Goal: Answer question/provide support: Share knowledge or assist other users

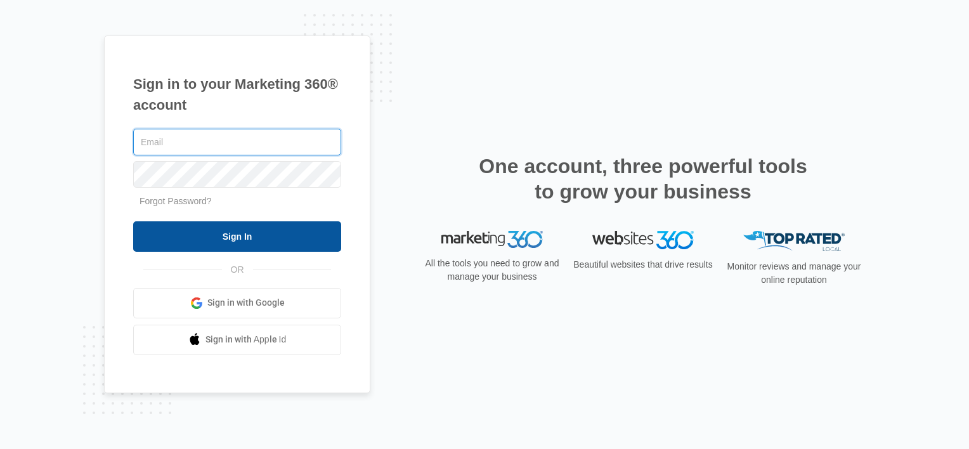
type input "Ajolly@edgeford.com"
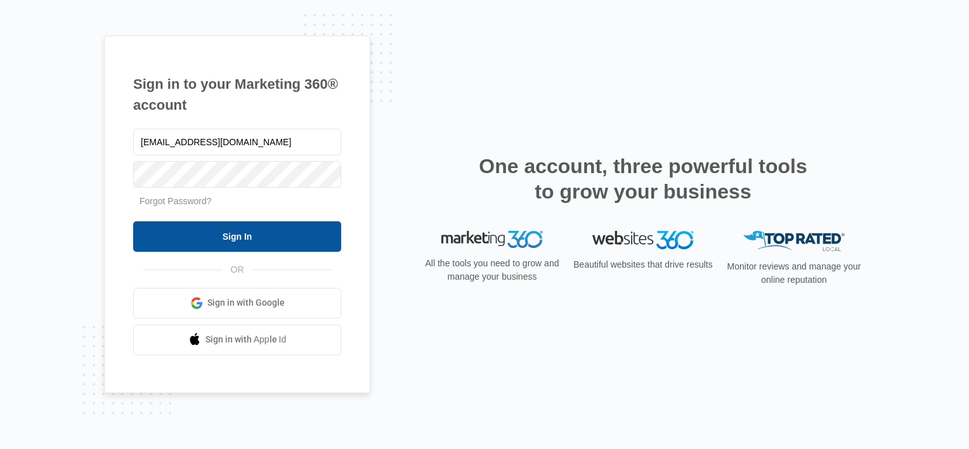
click at [274, 221] on input "Sign In" at bounding box center [237, 236] width 208 height 30
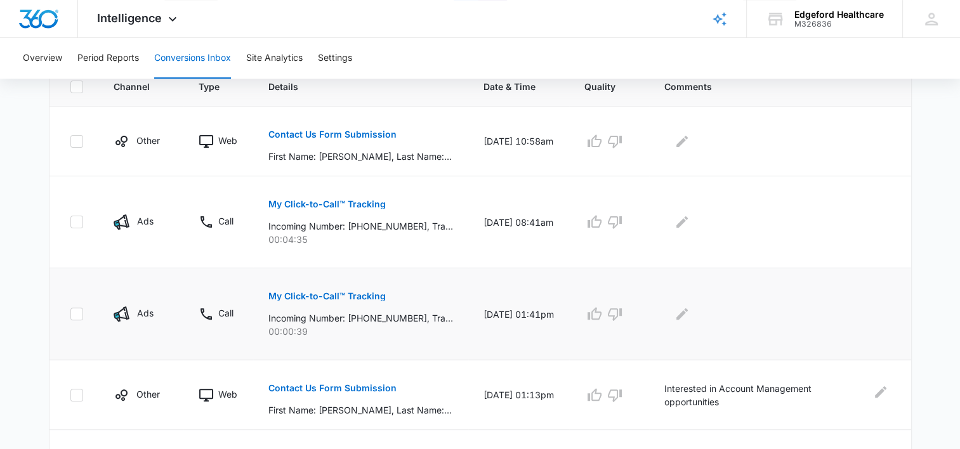
scroll to position [292, 0]
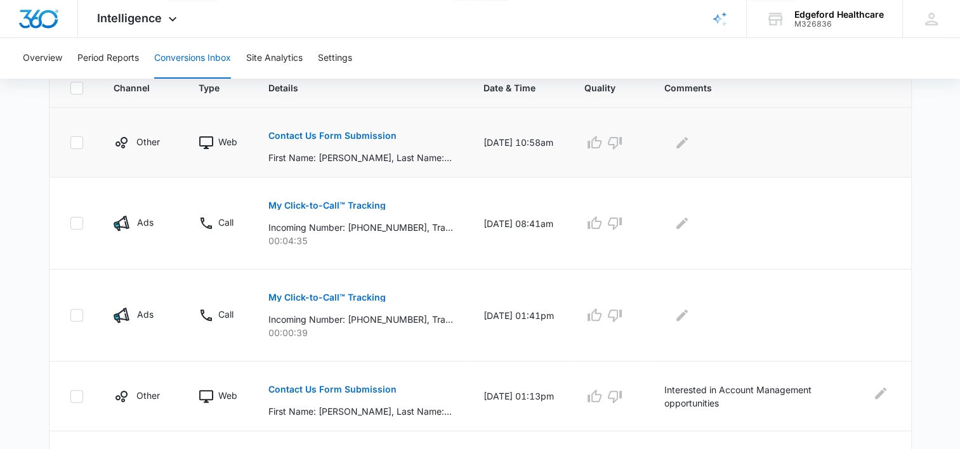
click at [332, 135] on p "Contact Us Form Submission" at bounding box center [332, 135] width 128 height 9
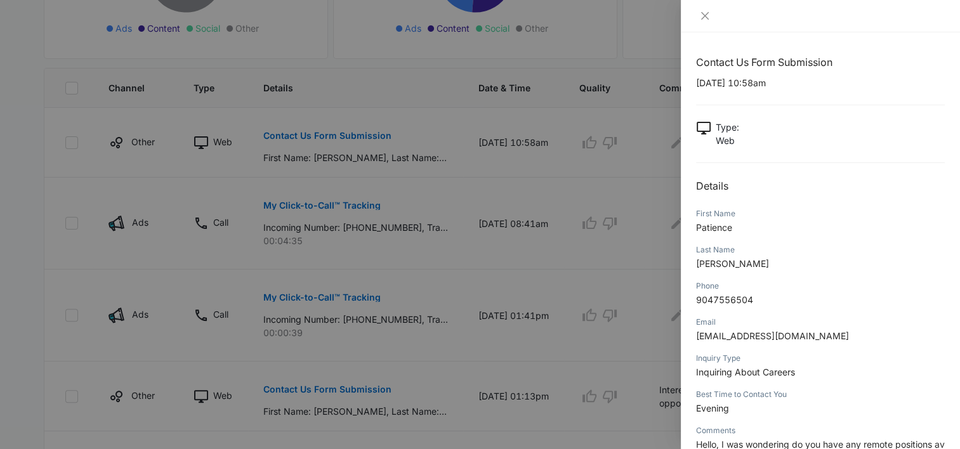
scroll to position [73, 0]
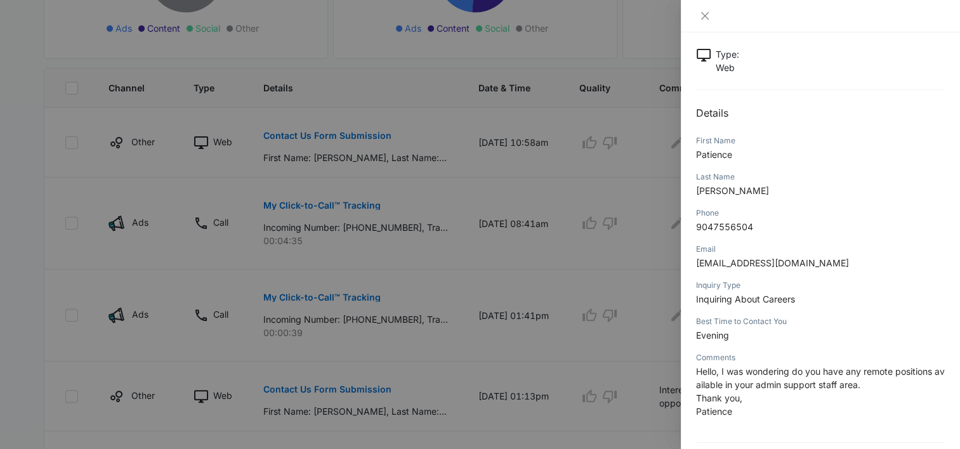
drag, startPoint x: 769, startPoint y: 195, endPoint x: 680, endPoint y: 66, distance: 156.9
click at [680, 66] on div "Contact Us Form Submission [DATE] 10:58am Type : Web Details First Name Patienc…" at bounding box center [480, 224] width 960 height 449
drag, startPoint x: 680, startPoint y: 66, endPoint x: 787, endPoint y: 125, distance: 122.3
click at [787, 125] on div "Contact Us Form Submission [DATE] 10:58am Type : Web Details First Name Patienc…" at bounding box center [820, 228] width 249 height 492
drag, startPoint x: 766, startPoint y: 386, endPoint x: 868, endPoint y: 384, distance: 101.5
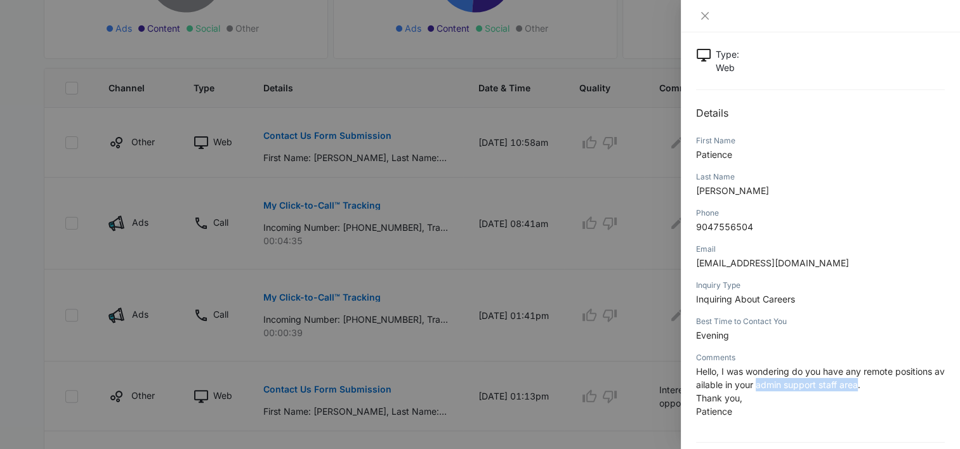
click at [868, 384] on span "Hello, I was wondering do you have any remote positions available in your admin…" at bounding box center [820, 378] width 249 height 24
copy span "admin support staff area"
click at [705, 20] on icon "close" at bounding box center [705, 16] width 10 height 10
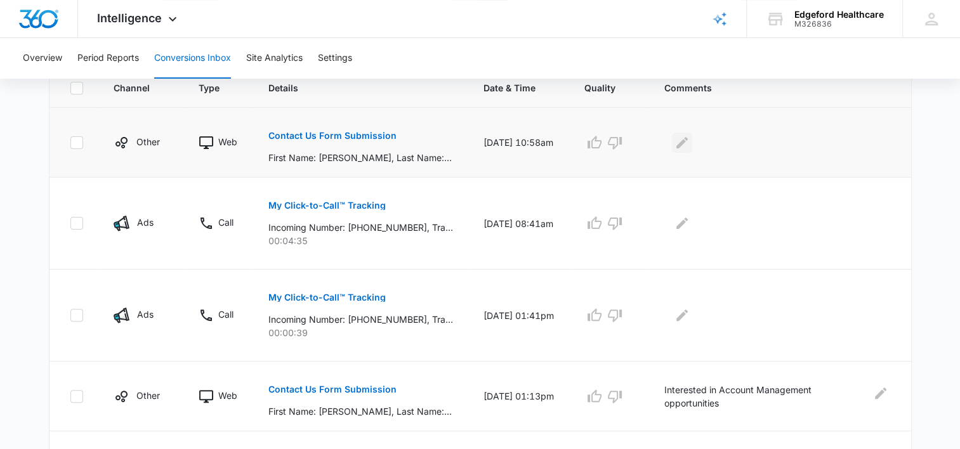
click at [687, 145] on icon "Edit Comments" at bounding box center [681, 141] width 11 height 11
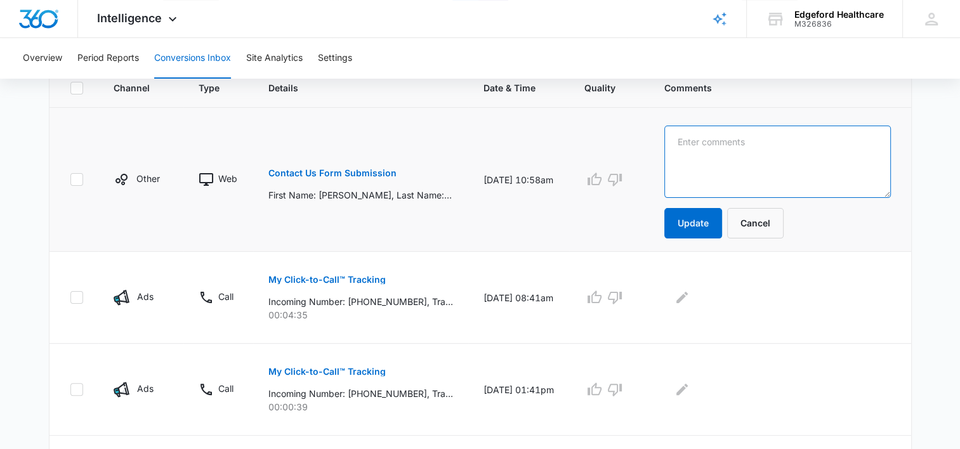
click at [720, 164] on textarea at bounding box center [777, 162] width 226 height 72
paste textarea "admin support staff area"
click at [744, 140] on textarea "Looking for admin support staff area" at bounding box center [777, 162] width 226 height 72
click at [766, 150] on textarea "Looking for job for admin support staff area" at bounding box center [777, 162] width 226 height 72
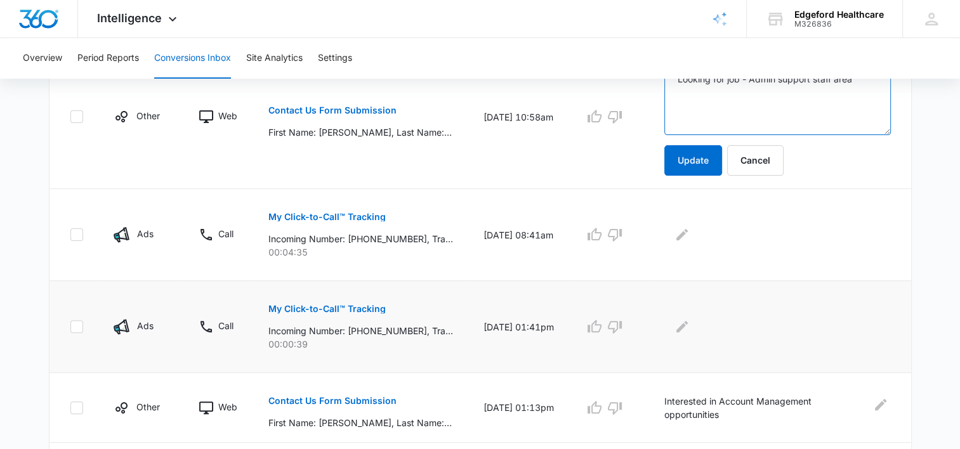
scroll to position [355, 0]
type textarea "Looking for job - Admin support staff area"
click at [353, 311] on p "My Click-to-Call™ Tracking" at bounding box center [326, 308] width 117 height 9
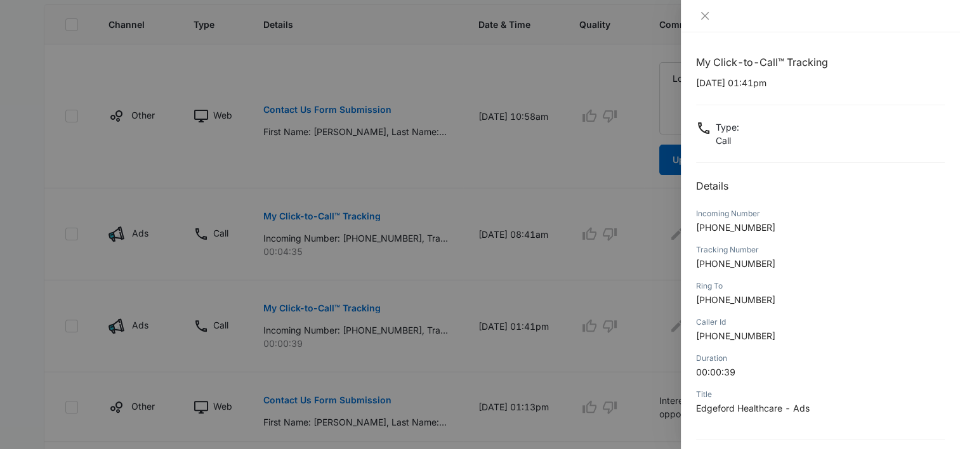
scroll to position [114, 0]
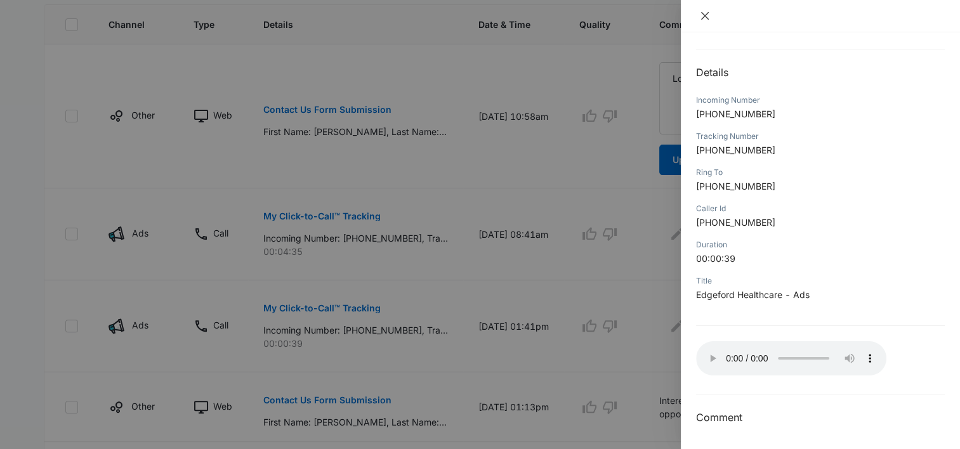
click at [705, 19] on icon "close" at bounding box center [705, 16] width 10 height 10
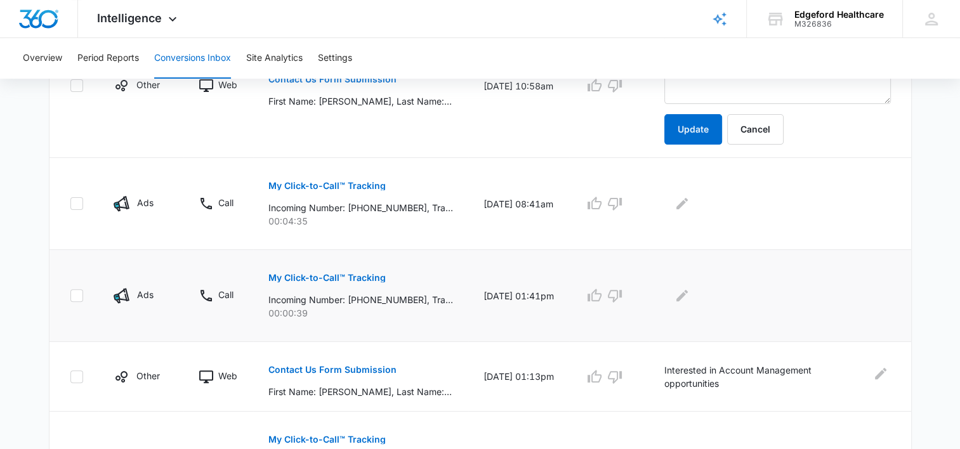
scroll to position [348, 0]
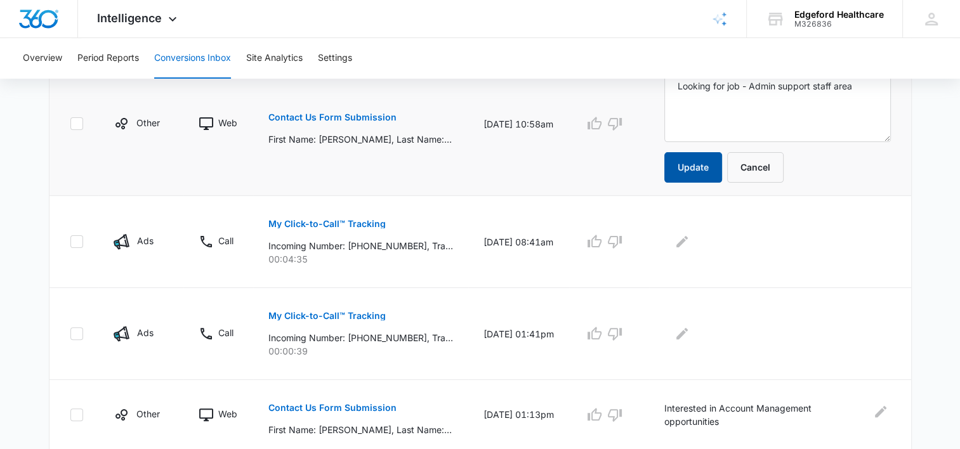
click at [705, 167] on button "Update" at bounding box center [693, 167] width 58 height 30
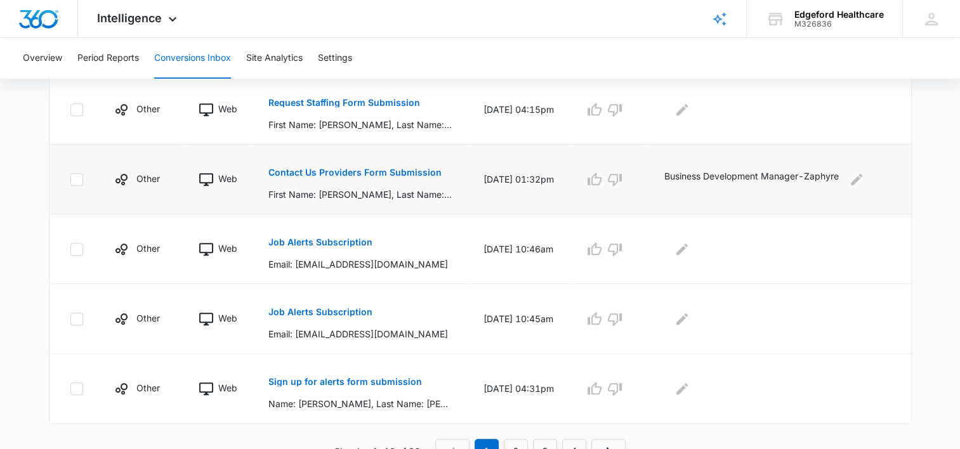
scroll to position [826, 0]
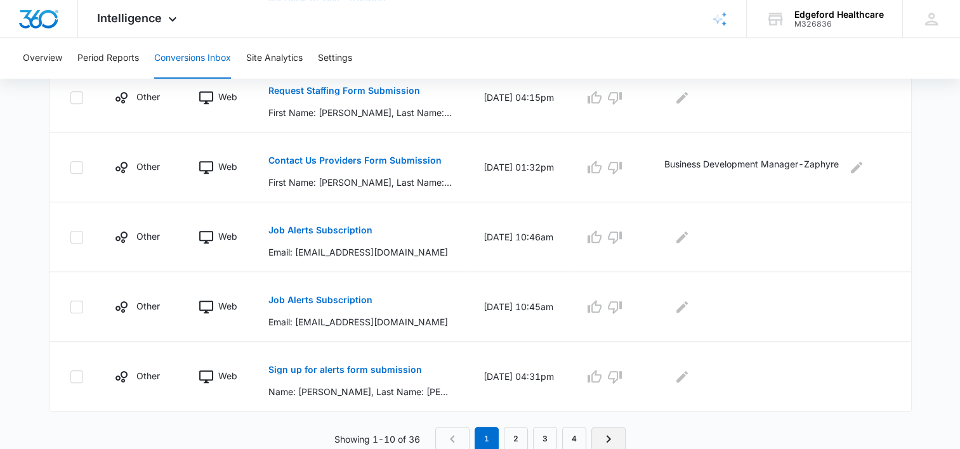
click at [604, 437] on icon "Next Page" at bounding box center [608, 438] width 15 height 15
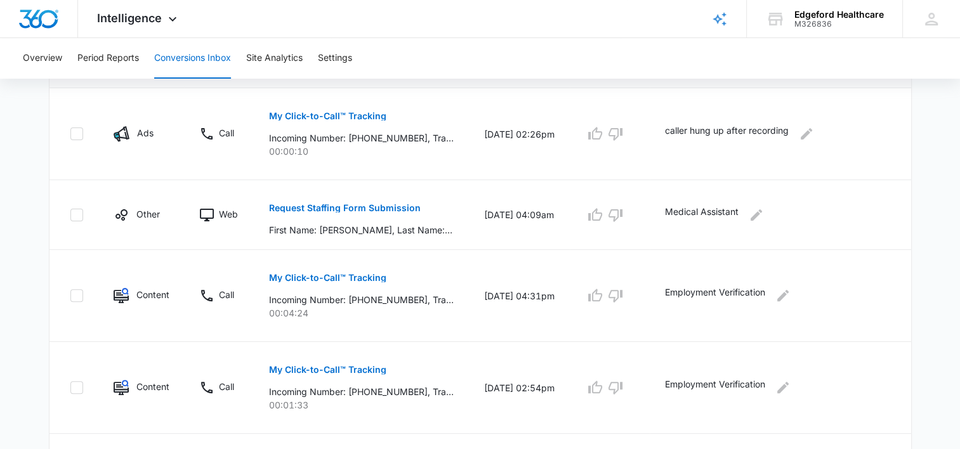
scroll to position [313, 0]
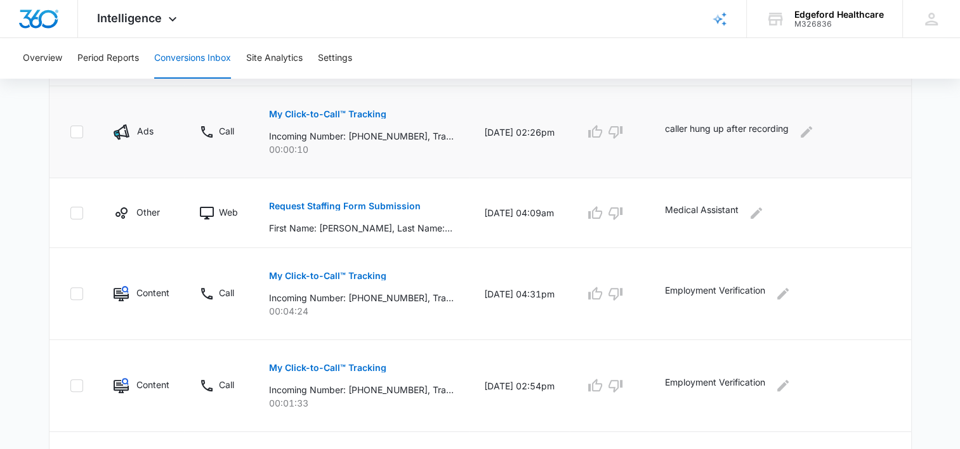
click at [707, 127] on p "caller hung up after recording" at bounding box center [727, 132] width 124 height 20
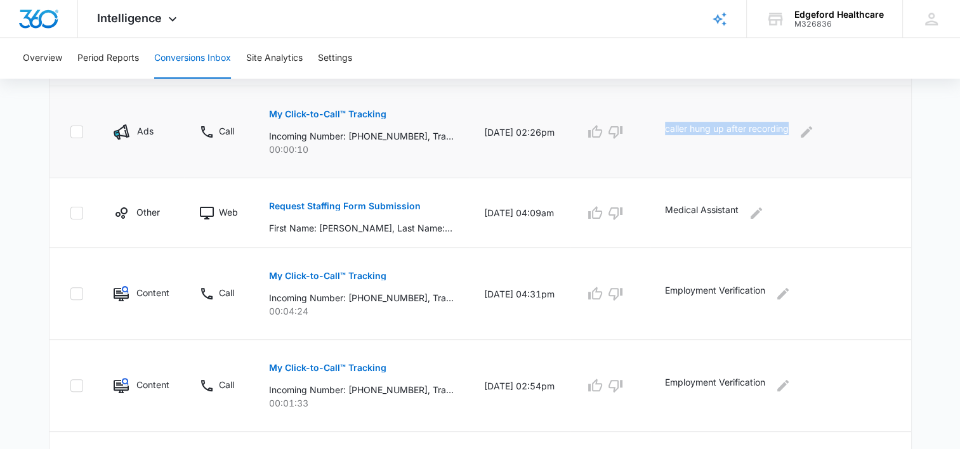
copy div "caller hung up after recording"
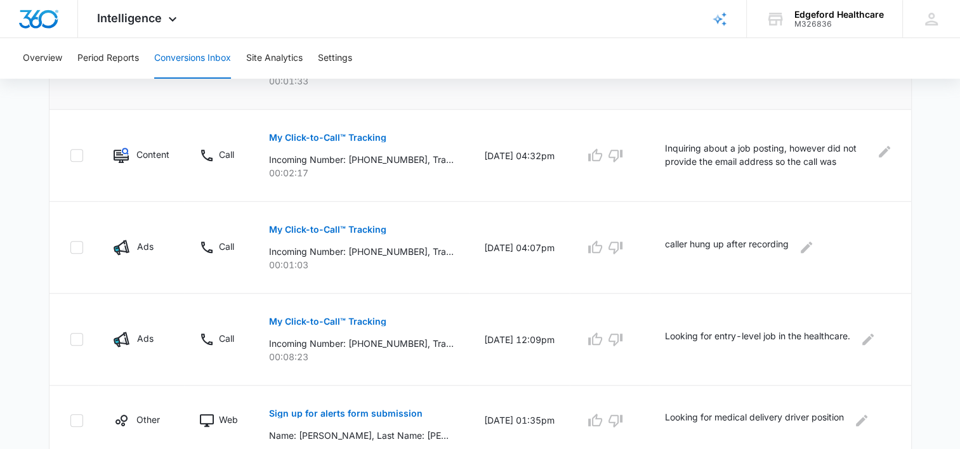
scroll to position [841, 0]
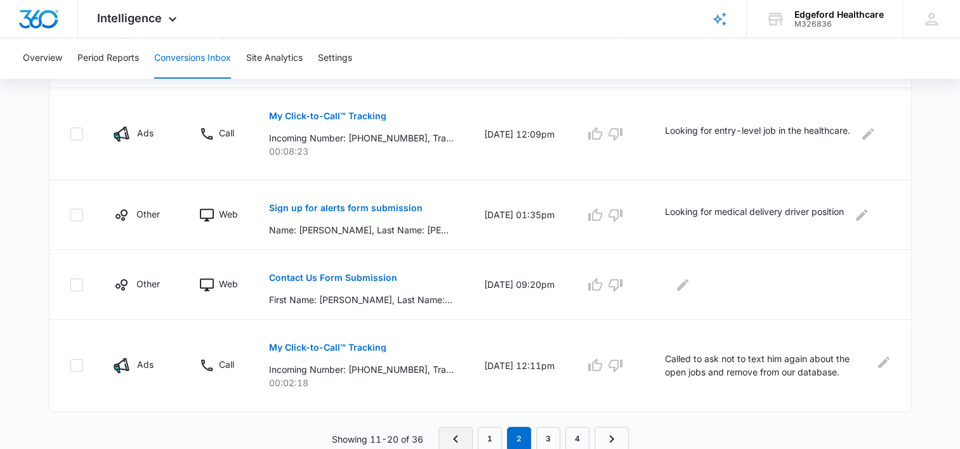
click at [450, 428] on link "Previous Page" at bounding box center [455, 439] width 34 height 24
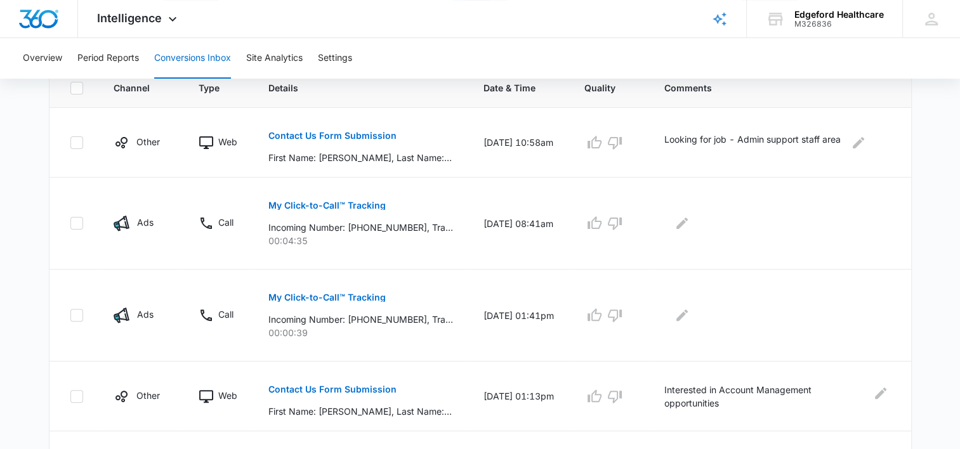
scroll to position [294, 0]
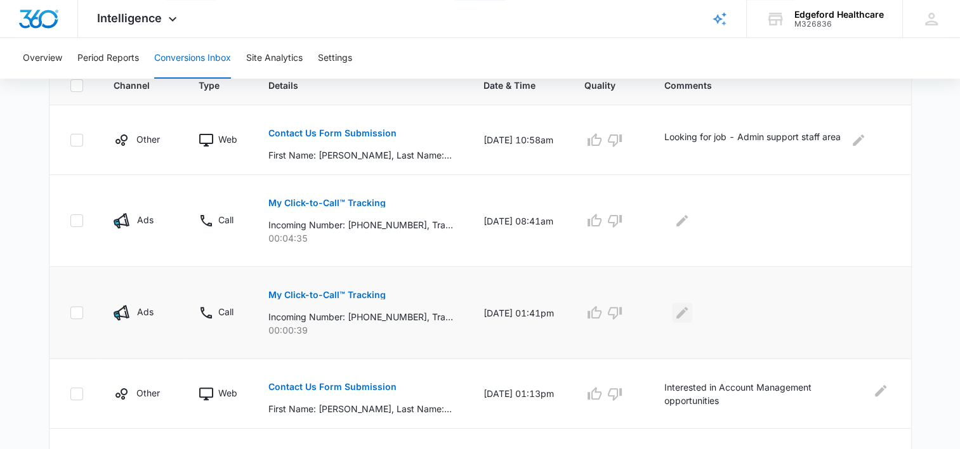
click at [687, 310] on icon "Edit Comments" at bounding box center [681, 312] width 11 height 11
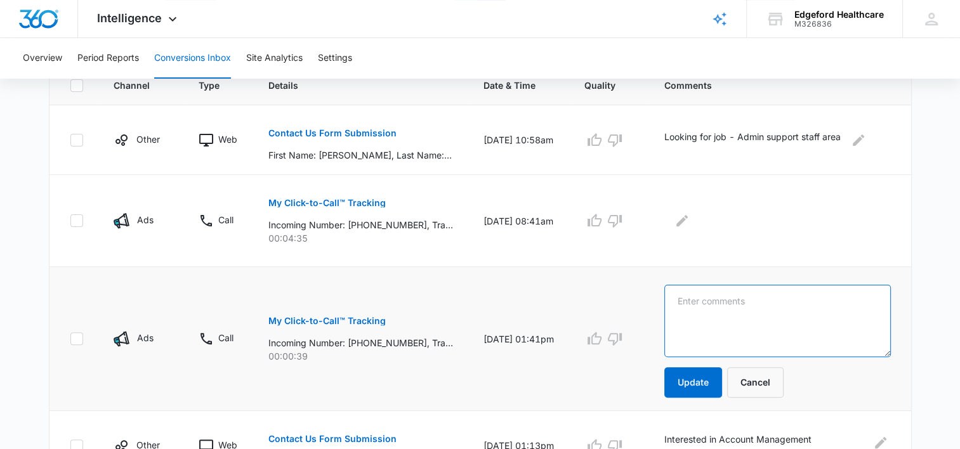
click at [766, 311] on textarea at bounding box center [777, 321] width 226 height 72
paste textarea "caller hung up after recording"
type textarea "caller hung up after recording"
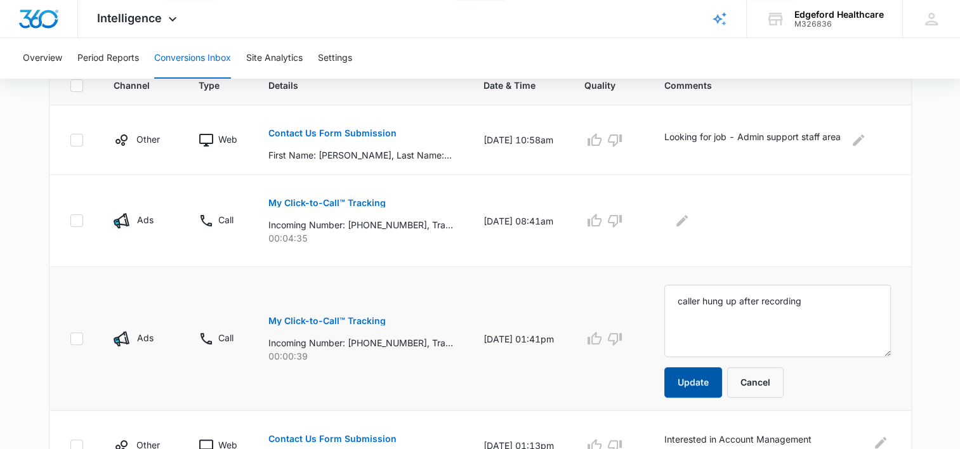
click at [698, 373] on button "Update" at bounding box center [693, 382] width 58 height 30
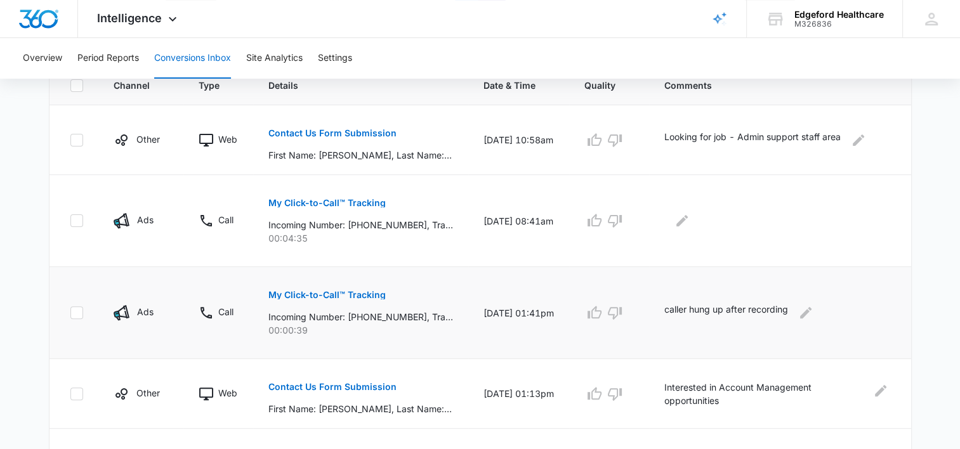
click at [698, 373] on td "Interested in Account Management opportunities" at bounding box center [780, 394] width 262 height 70
click at [334, 204] on p "My Click-to-Call™ Tracking" at bounding box center [326, 203] width 117 height 9
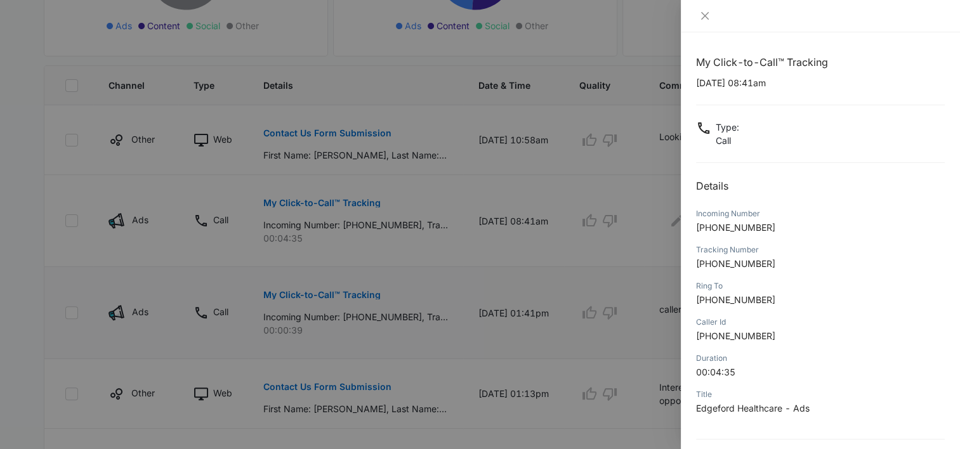
scroll to position [114, 0]
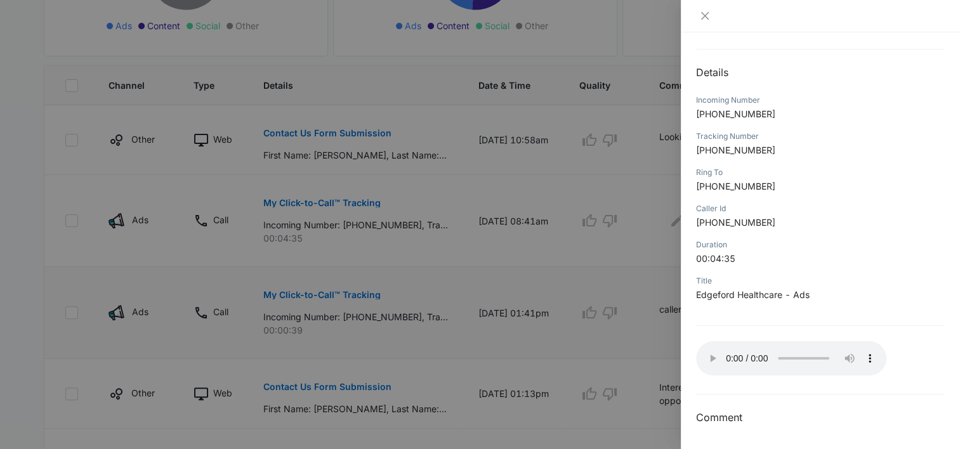
click at [698, 22] on div at bounding box center [820, 16] width 279 height 32
click at [706, 18] on icon "close" at bounding box center [705, 16] width 10 height 10
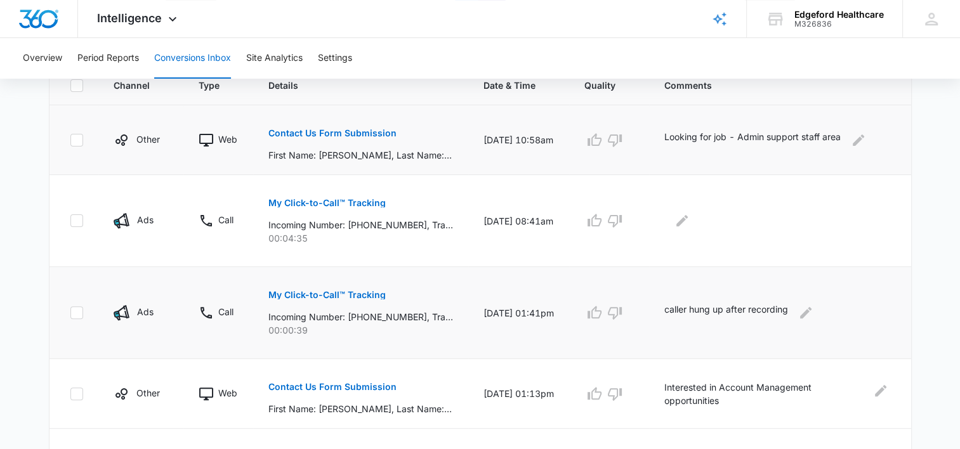
click at [343, 133] on p "Contact Us Form Submission" at bounding box center [332, 133] width 128 height 9
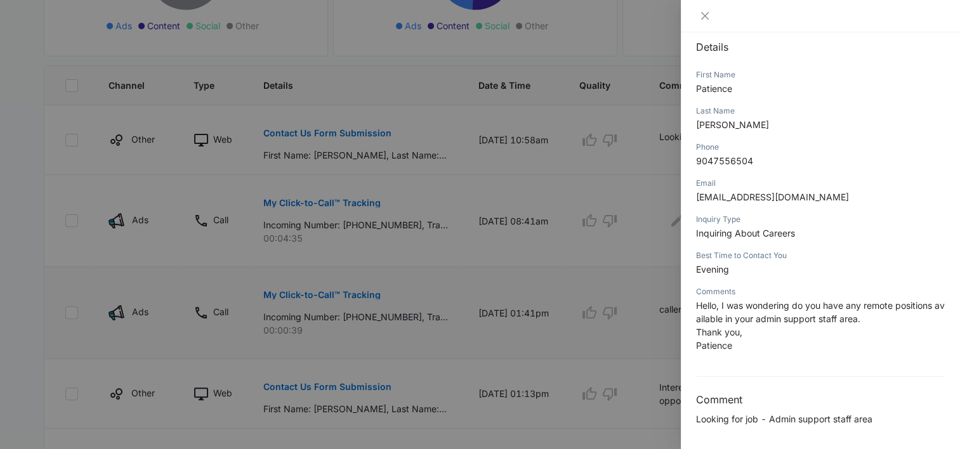
scroll to position [140, 0]
drag, startPoint x: 718, startPoint y: 313, endPoint x: 764, endPoint y: 329, distance: 48.6
click at [764, 329] on p "Hello, I was wondering do you have any remote positions available in your admin…" at bounding box center [820, 324] width 249 height 53
click at [726, 308] on span "Hello, I was wondering do you have any remote positions available in your admin…" at bounding box center [820, 311] width 249 height 24
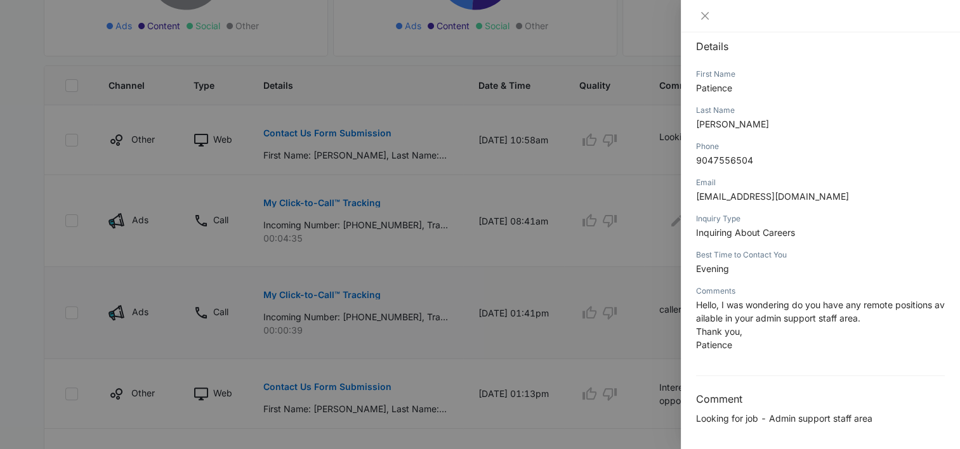
scroll to position [0, 0]
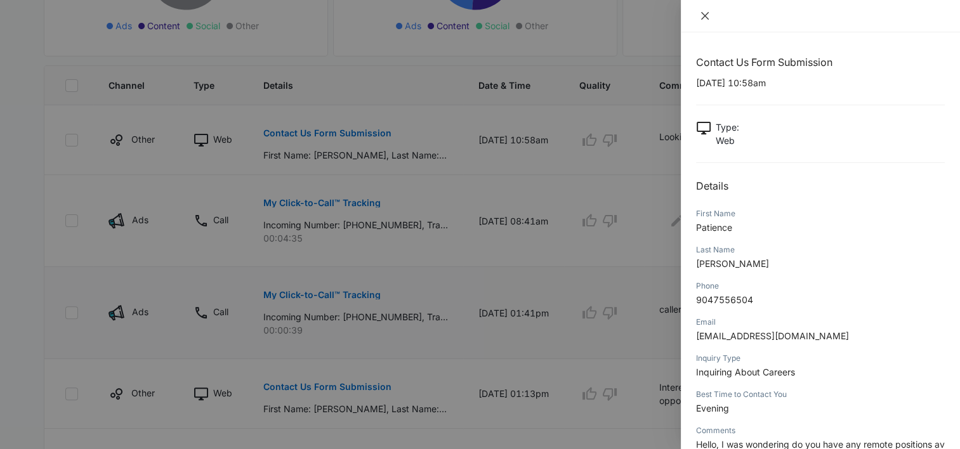
click at [712, 10] on button "Close" at bounding box center [705, 15] width 18 height 11
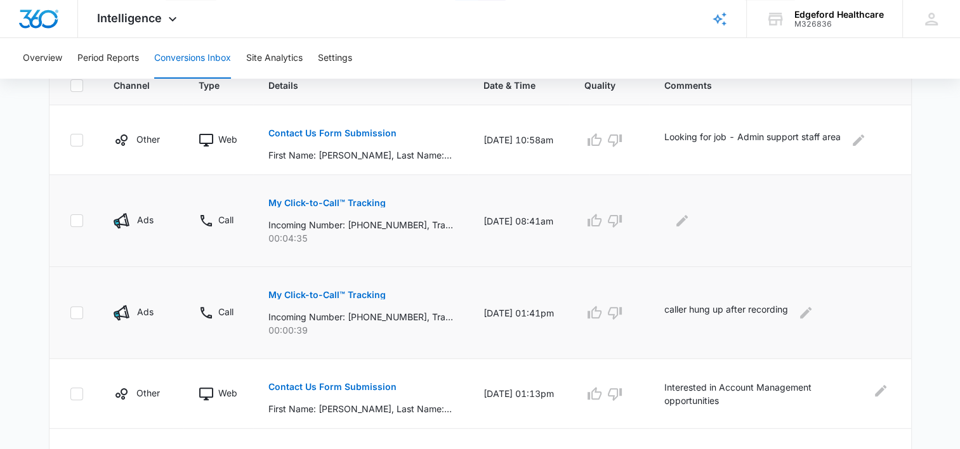
click at [335, 203] on p "My Click-to-Call™ Tracking" at bounding box center [326, 203] width 117 height 9
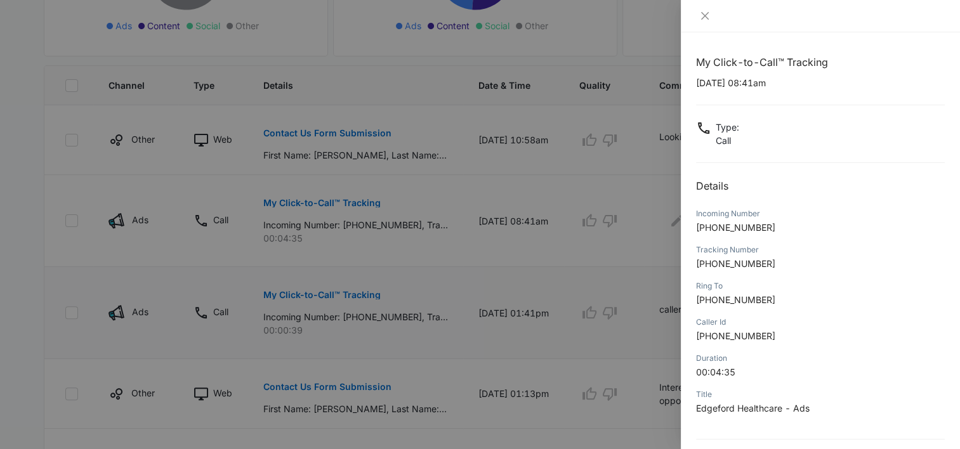
scroll to position [114, 0]
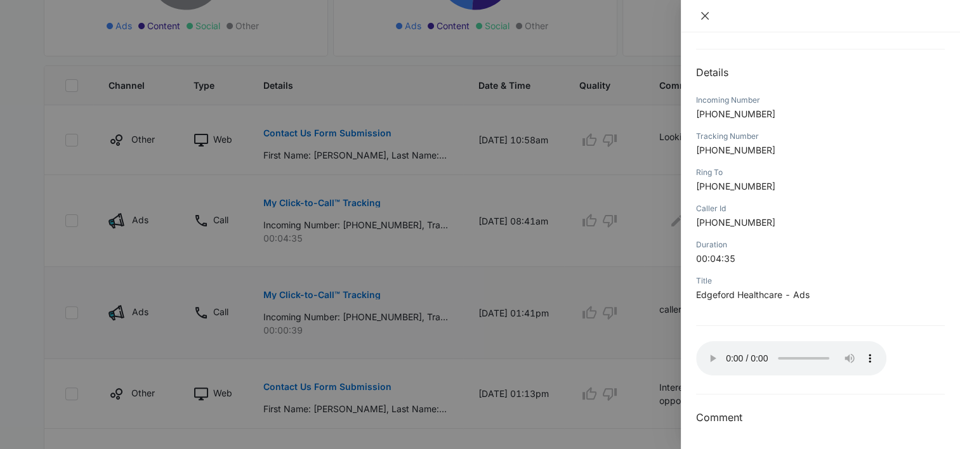
click at [709, 18] on icon "close" at bounding box center [705, 16] width 10 height 10
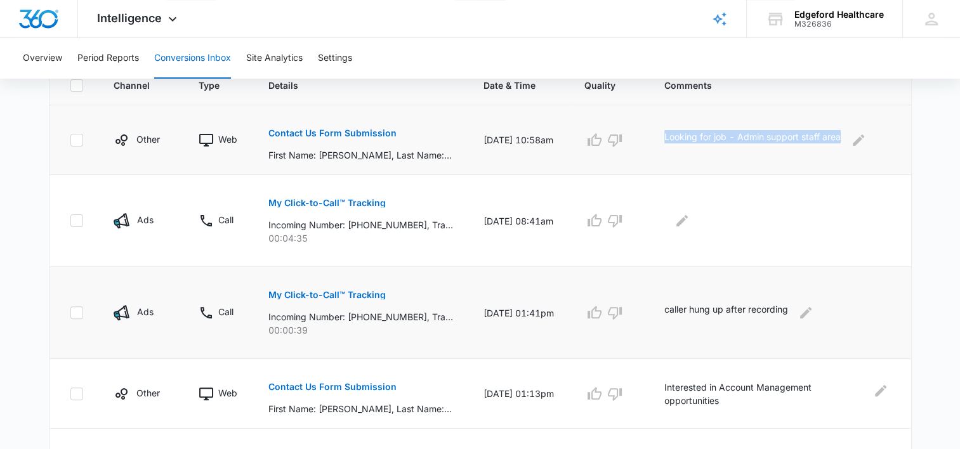
drag, startPoint x: 682, startPoint y: 136, endPoint x: 868, endPoint y: 127, distance: 186.7
click at [868, 127] on td "Looking for job - Admin support staff area" at bounding box center [780, 140] width 262 height 70
copy div "Looking for job - Admin support staff area"
click at [689, 223] on icon "Edit Comments" at bounding box center [681, 220] width 15 height 15
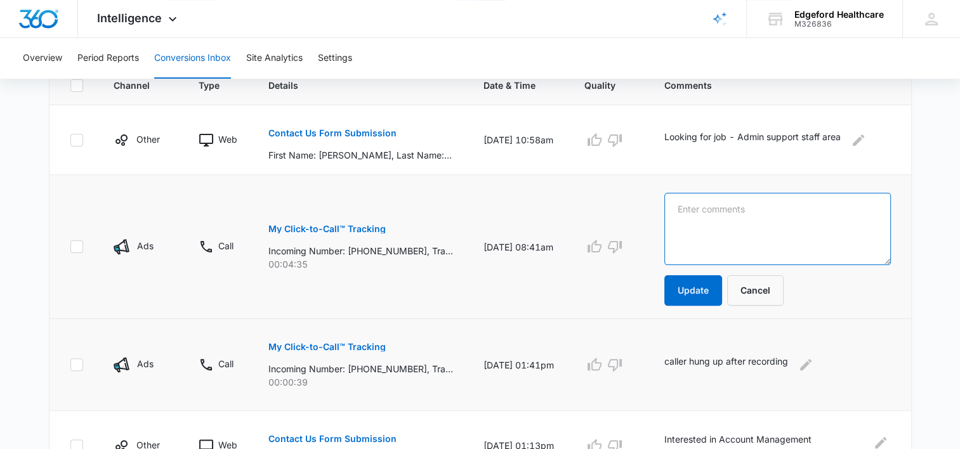
click at [726, 241] on textarea at bounding box center [777, 229] width 226 height 72
paste textarea "Looking for job - Admin support staff area"
type textarea "Looking for job - Admin support staff area"
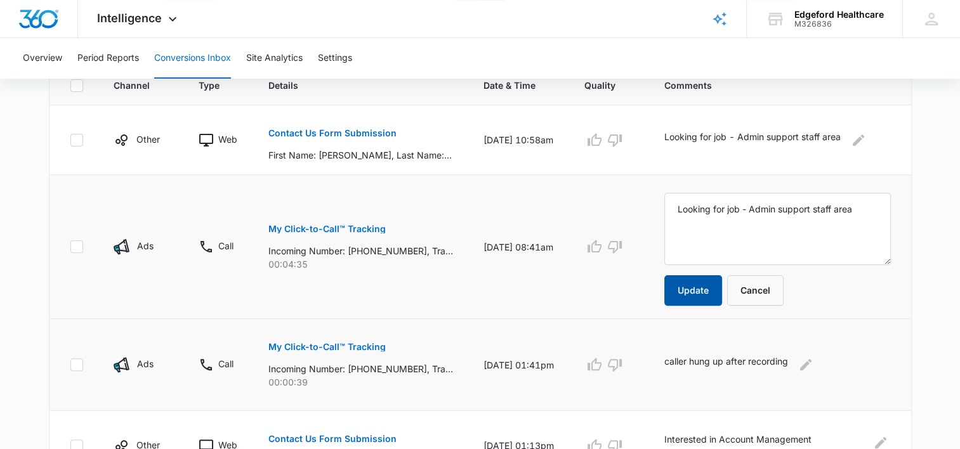
click at [694, 297] on button "Update" at bounding box center [693, 290] width 58 height 30
click at [335, 129] on p "Contact Us Form Submission" at bounding box center [332, 133] width 128 height 9
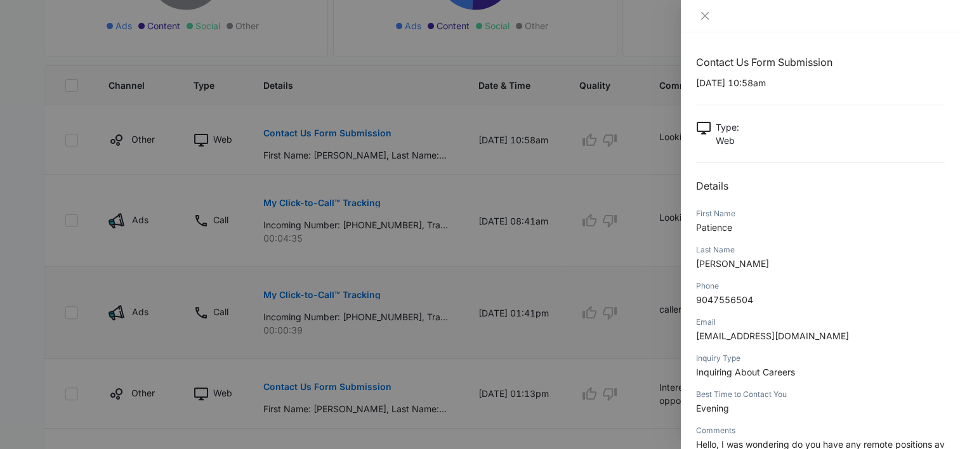
scroll to position [0, 0]
click at [700, 18] on icon "close" at bounding box center [705, 16] width 10 height 10
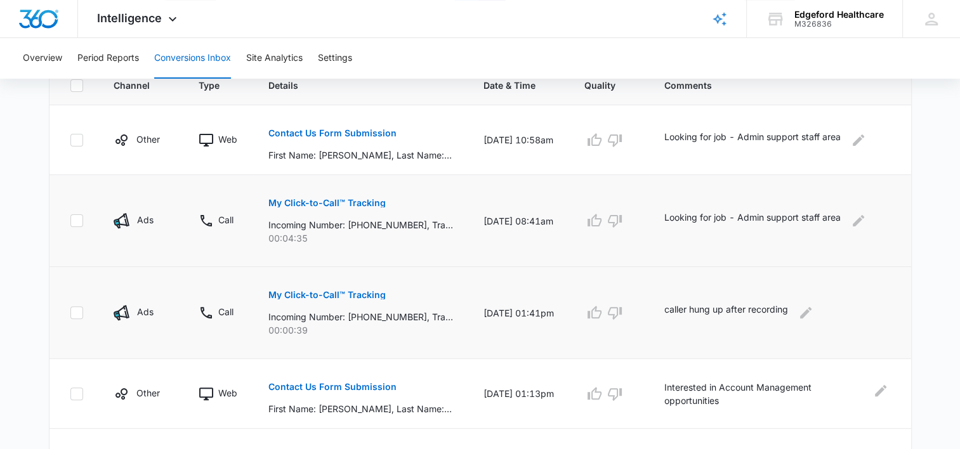
click at [306, 203] on p "My Click-to-Call™ Tracking" at bounding box center [326, 203] width 117 height 9
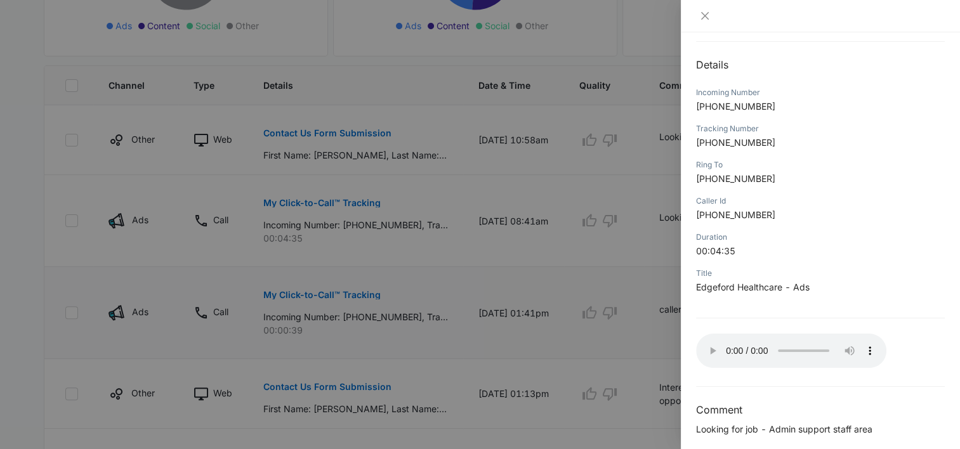
scroll to position [132, 0]
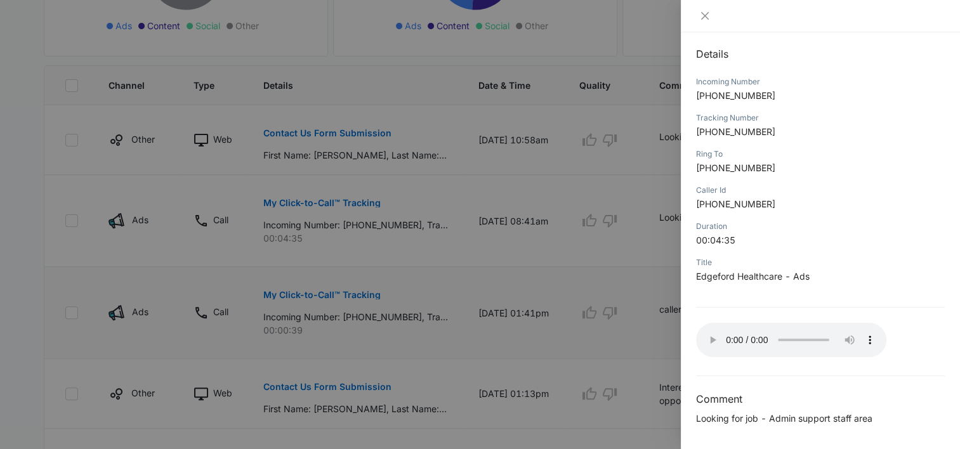
click at [701, 22] on div at bounding box center [820, 16] width 279 height 32
click at [707, 16] on icon "close" at bounding box center [705, 16] width 10 height 10
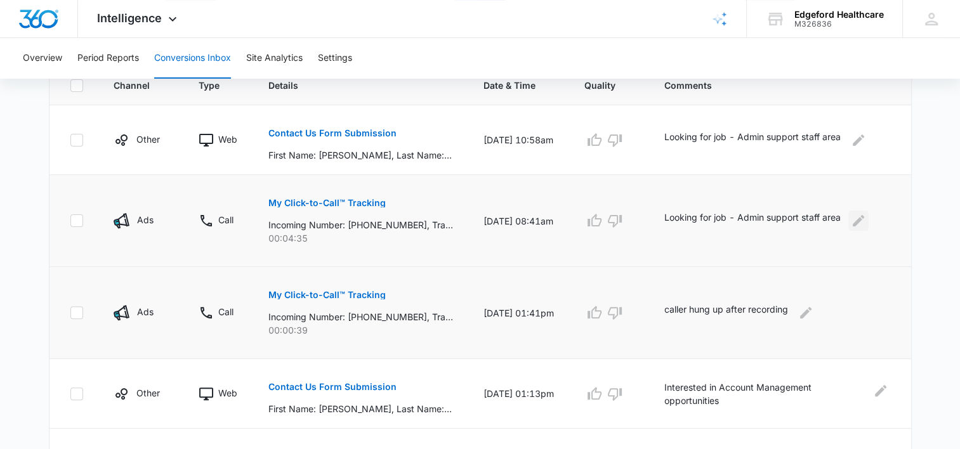
click at [866, 223] on icon "Edit Comments" at bounding box center [857, 220] width 15 height 15
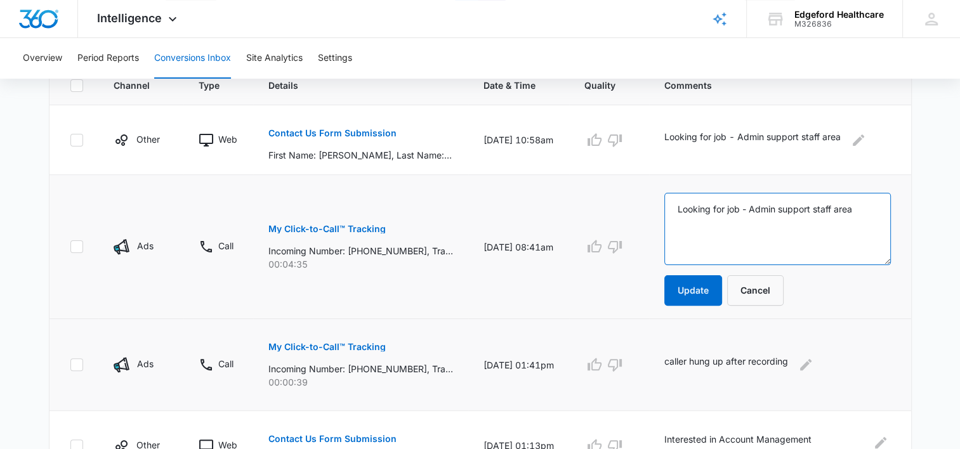
drag, startPoint x: 728, startPoint y: 244, endPoint x: 734, endPoint y: 238, distance: 8.5
click at [734, 238] on textarea "Looking for job - Admin support staff area" at bounding box center [777, 229] width 226 height 72
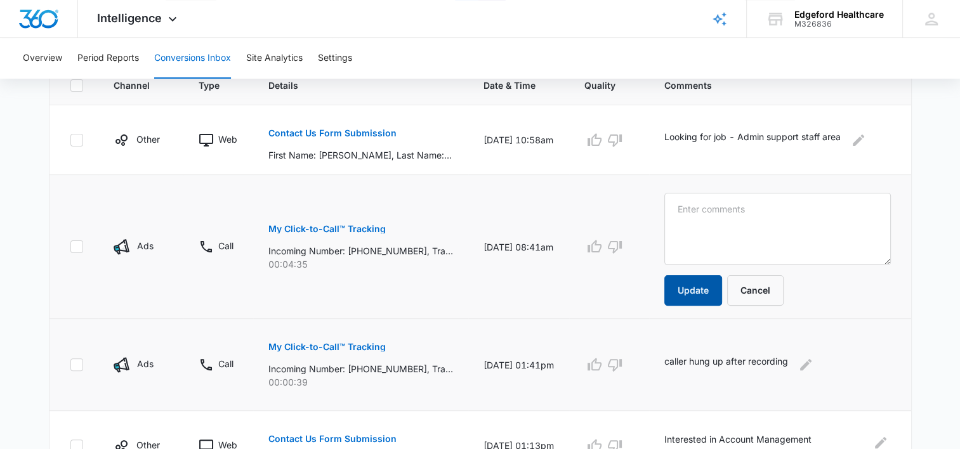
click at [710, 294] on button "Update" at bounding box center [693, 290] width 58 height 30
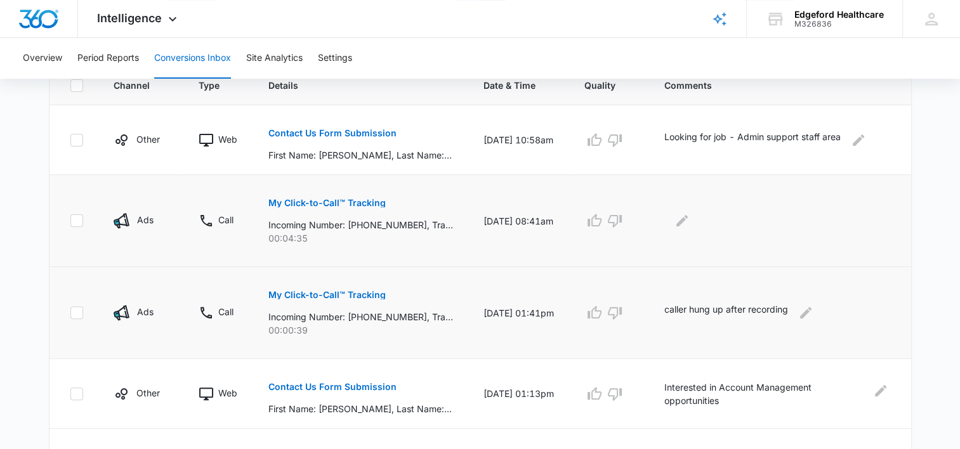
click at [710, 294] on td "caller hung up after recording" at bounding box center [780, 313] width 262 height 92
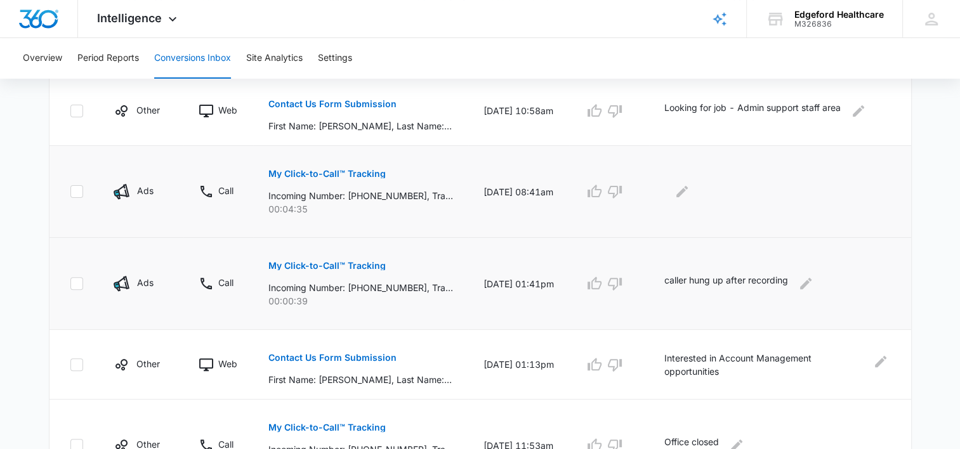
scroll to position [264, 0]
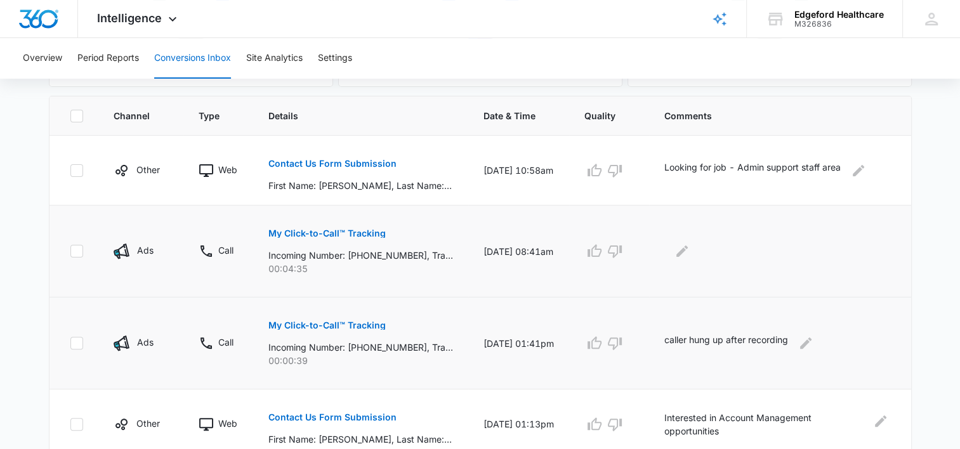
click at [334, 230] on p "My Click-to-Call™ Tracking" at bounding box center [326, 233] width 117 height 9
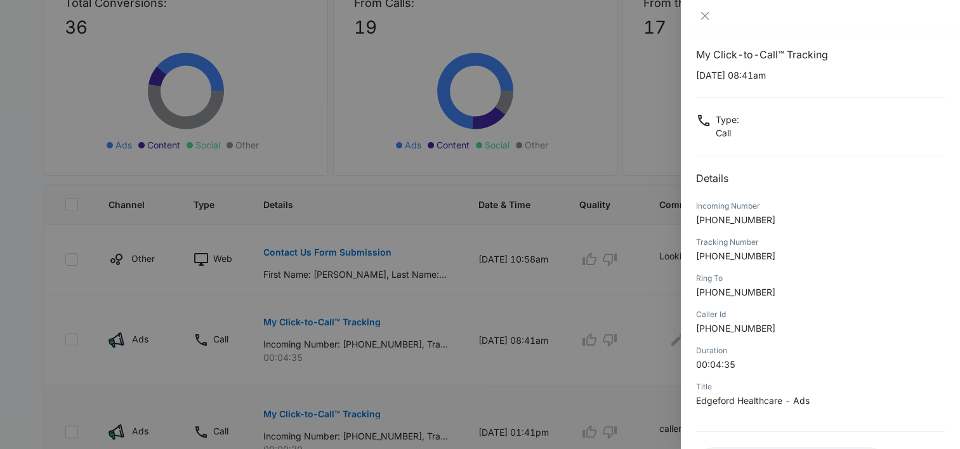
scroll to position [0, 0]
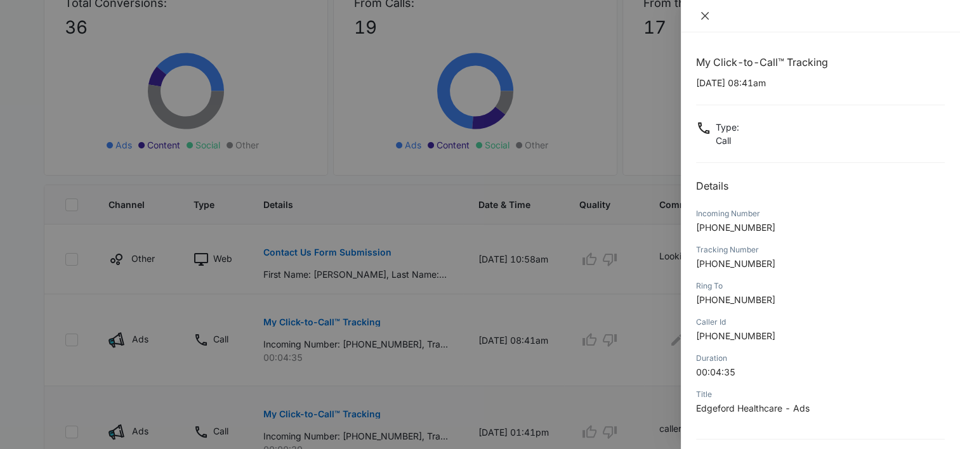
click at [709, 18] on icon "close" at bounding box center [705, 16] width 10 height 10
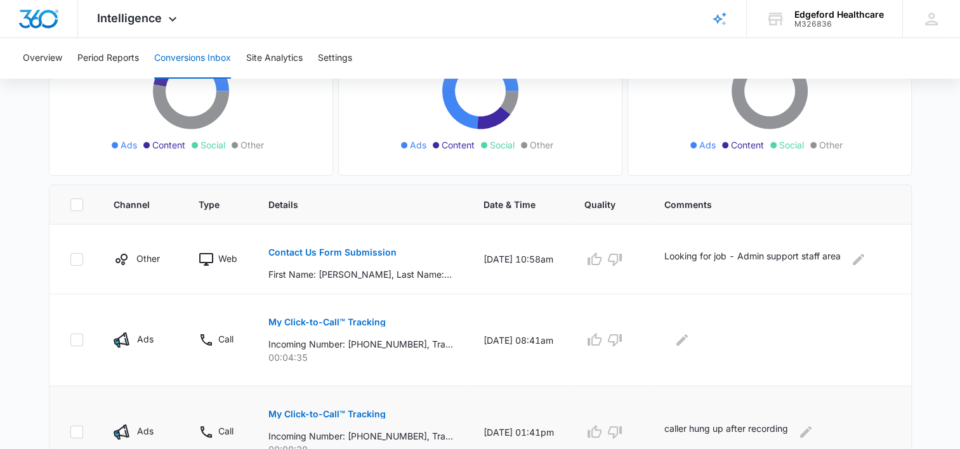
click at [695, 351] on td at bounding box center [780, 340] width 262 height 92
click at [689, 342] on icon "Edit Comments" at bounding box center [681, 339] width 15 height 15
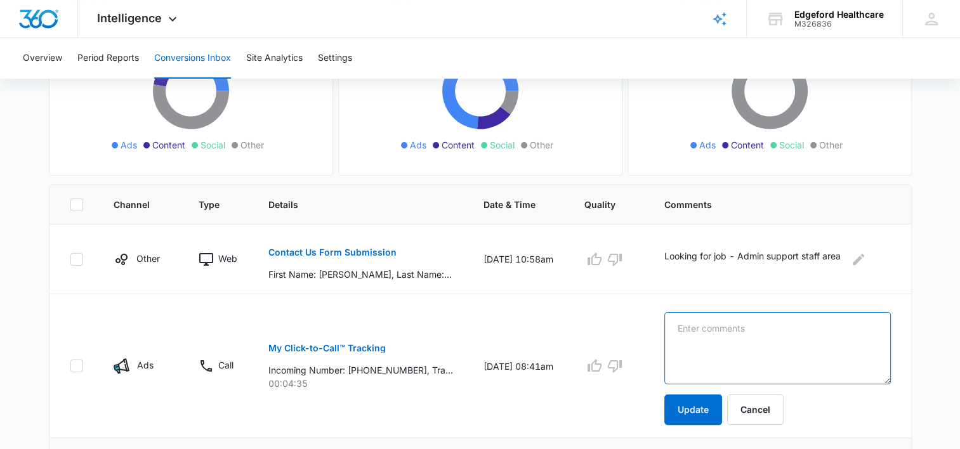
click at [750, 316] on textarea at bounding box center [777, 348] width 226 height 72
paste textarea "[PERSON_NAME] calling about a [MEDICAL_DATA] position."
click at [733, 315] on textarea "[PERSON_NAME] calling about a [MEDICAL_DATA] position." at bounding box center [777, 348] width 226 height 72
drag, startPoint x: 720, startPoint y: 315, endPoint x: 776, endPoint y: 342, distance: 62.4
click at [776, 342] on textarea "[PERSON_NAME] calling about a [MEDICAL_DATA] position." at bounding box center [777, 348] width 226 height 72
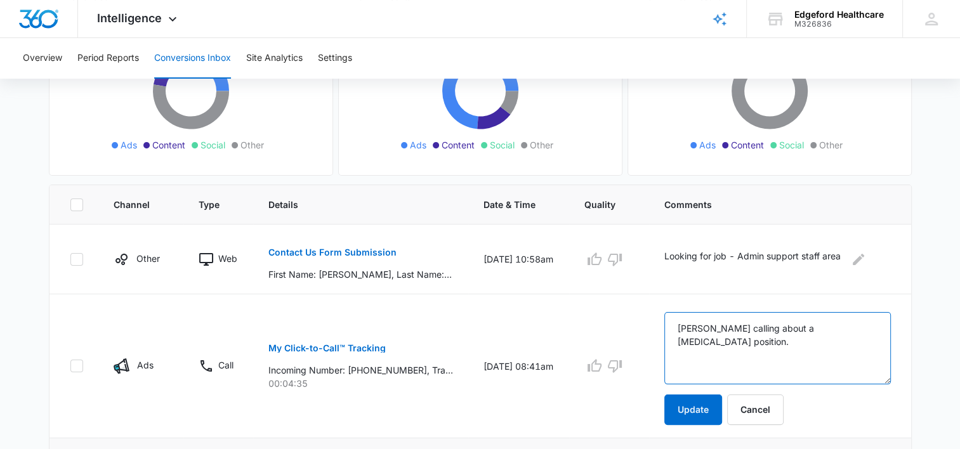
click at [776, 342] on textarea "[PERSON_NAME] calling about a [MEDICAL_DATA] position." at bounding box center [777, 348] width 226 height 72
type textarea "[PERSON_NAME] calling about a [MEDICAL_DATA] position."
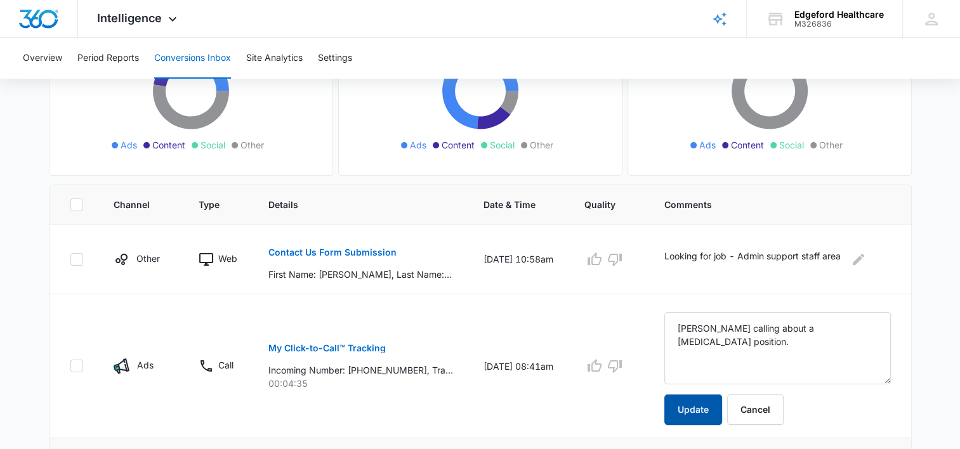
click at [709, 406] on button "Update" at bounding box center [693, 409] width 58 height 30
